Goal: Find contact information: Obtain details needed to contact an individual or organization

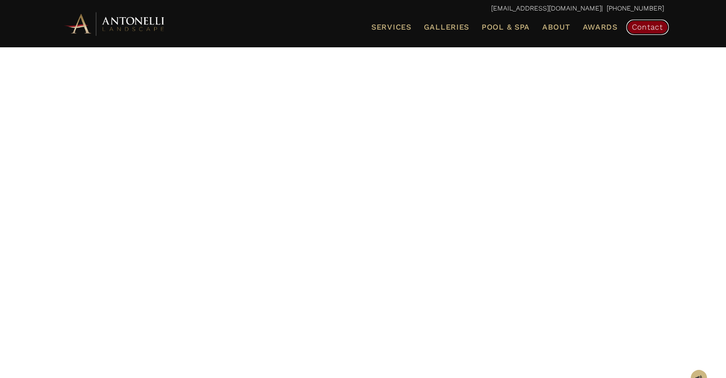
click at [638, 26] on span "Contact" at bounding box center [647, 26] width 31 height 9
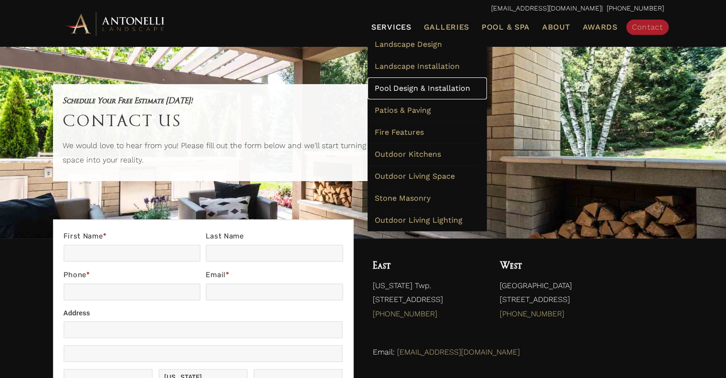
click at [394, 85] on span "Pool Design & Installation" at bounding box center [422, 88] width 95 height 9
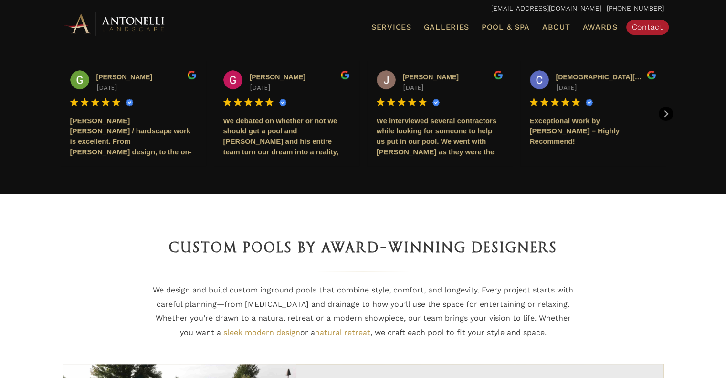
scroll to position [334, 0]
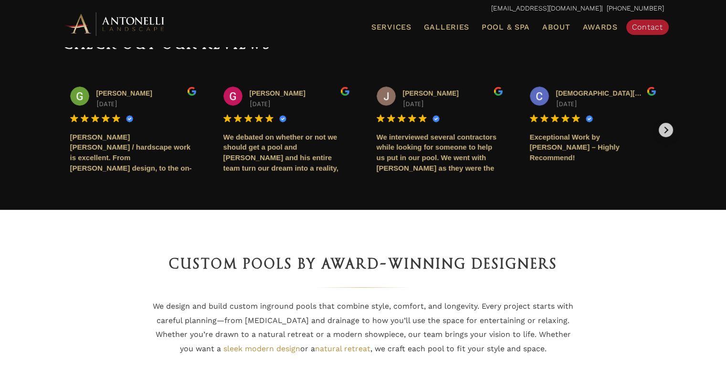
click at [666, 131] on div "Next review" at bounding box center [666, 130] width 14 height 14
click at [668, 130] on div "Next review" at bounding box center [666, 130] width 14 height 14
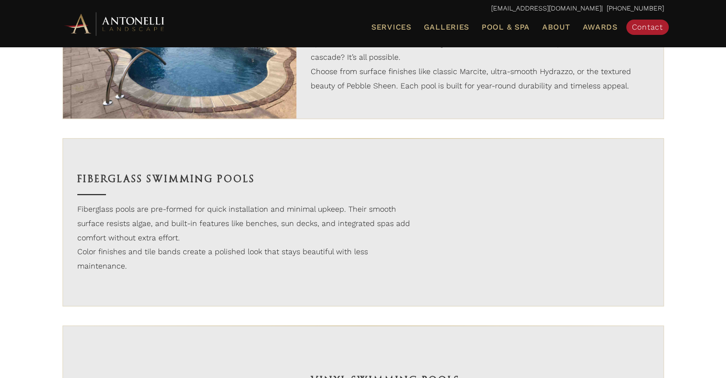
scroll to position [764, 0]
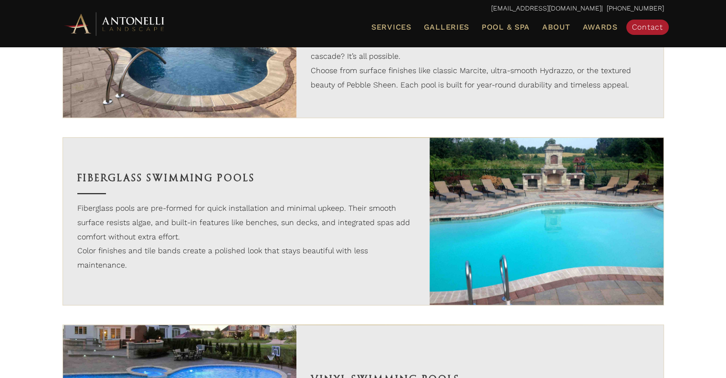
drag, startPoint x: 156, startPoint y: 257, endPoint x: 149, endPoint y: 266, distance: 11.3
click at [149, 266] on div "Fiberglass Swimming Pools Fiberglass pools are pre-formed for quick installatio…" at bounding box center [246, 220] width 367 height 167
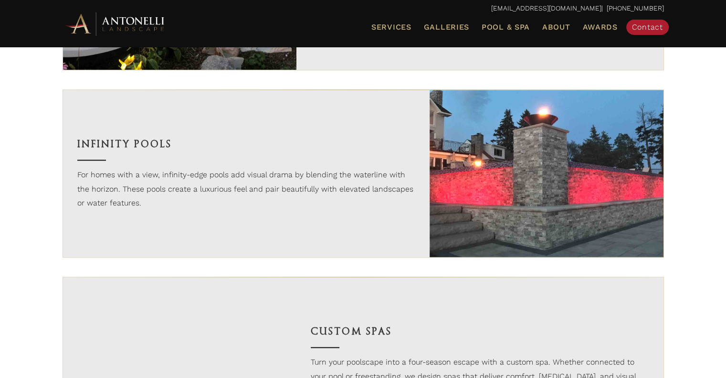
scroll to position [1193, 0]
